Goal: Transaction & Acquisition: Book appointment/travel/reservation

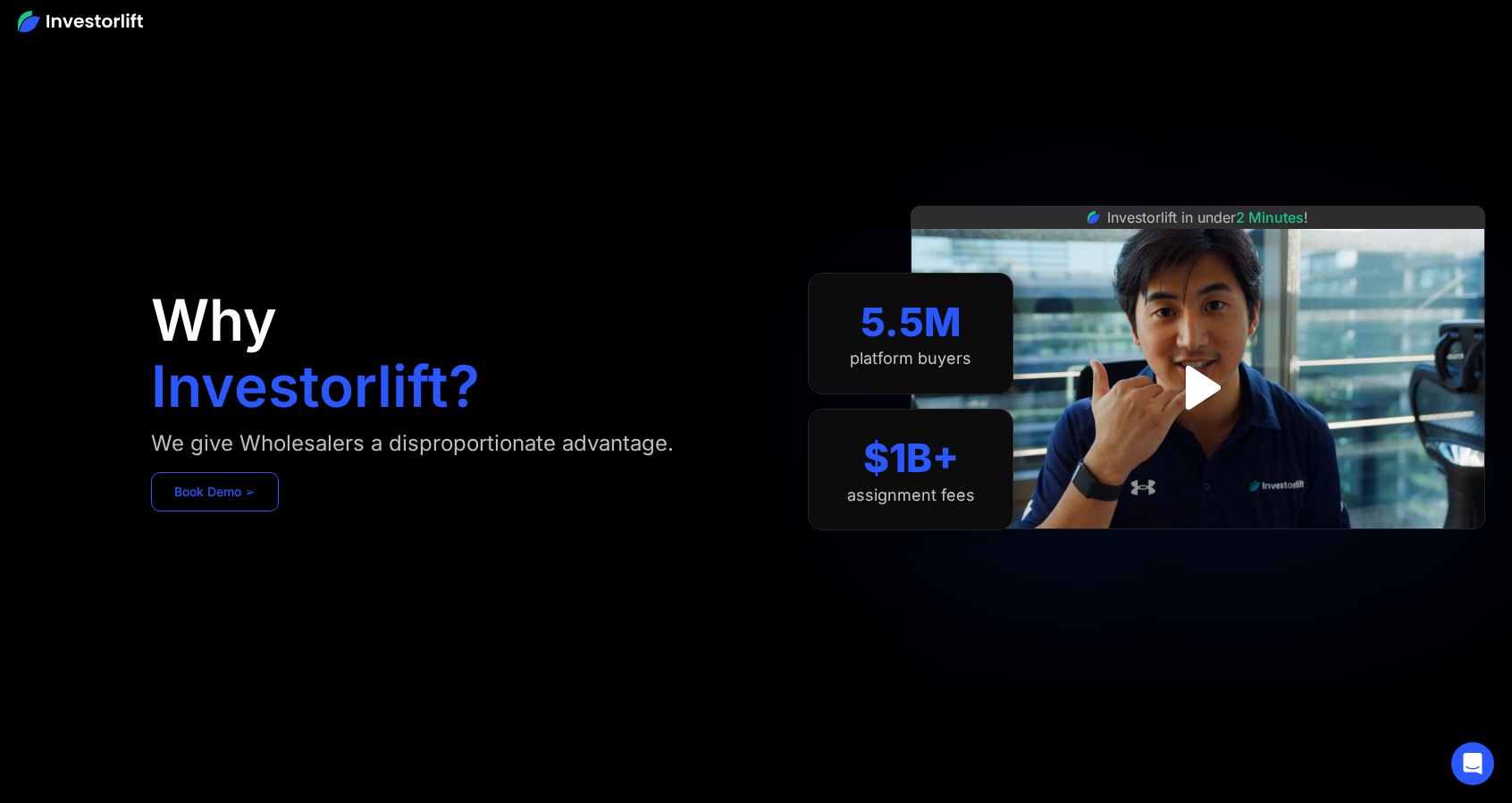
click at [214, 475] on link "Book Demo ➢" at bounding box center [215, 491] width 128 height 40
